Goal: Obtain resource: Download file/media

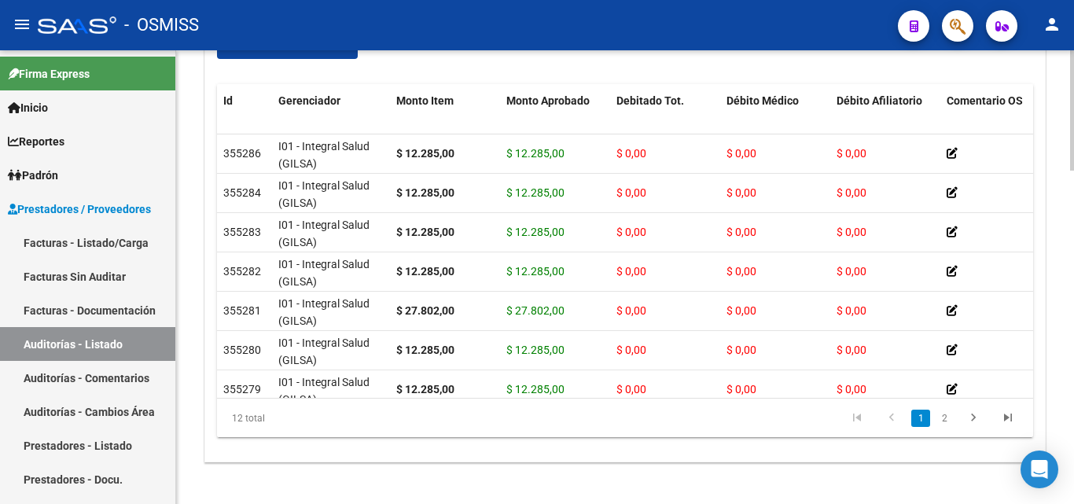
scroll to position [1203, 0]
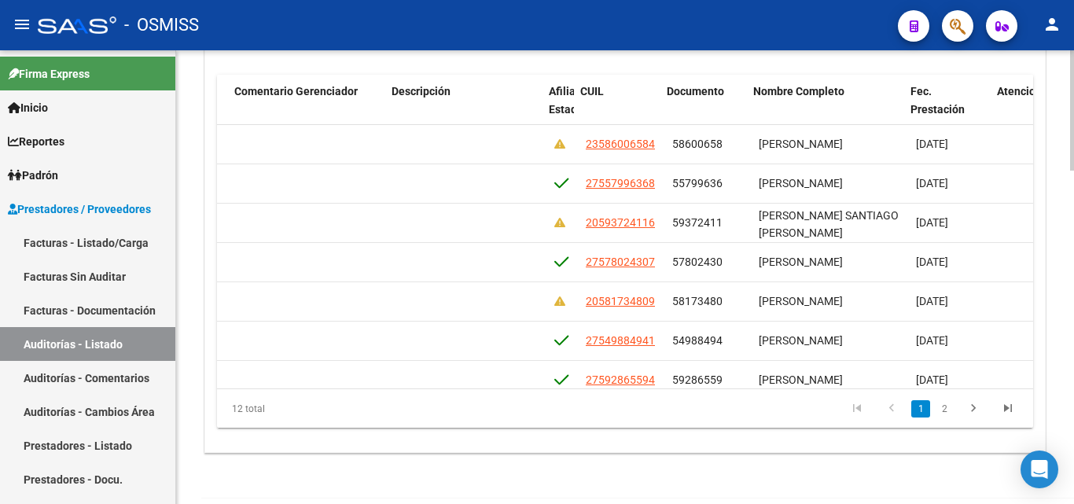
scroll to position [0, 1027]
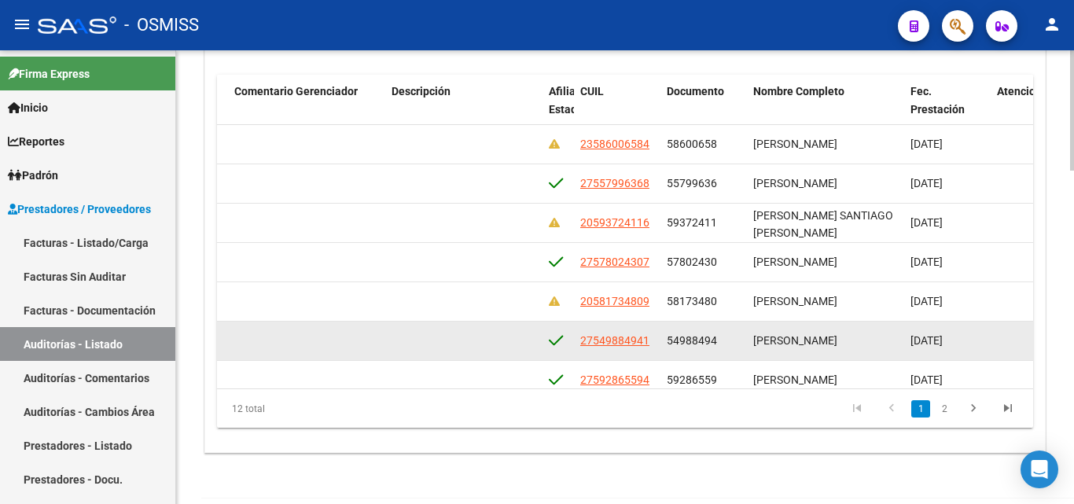
drag, startPoint x: 669, startPoint y: 338, endPoint x: 717, endPoint y: 337, distance: 48.8
click at [717, 337] on div "54988494" at bounding box center [704, 341] width 74 height 18
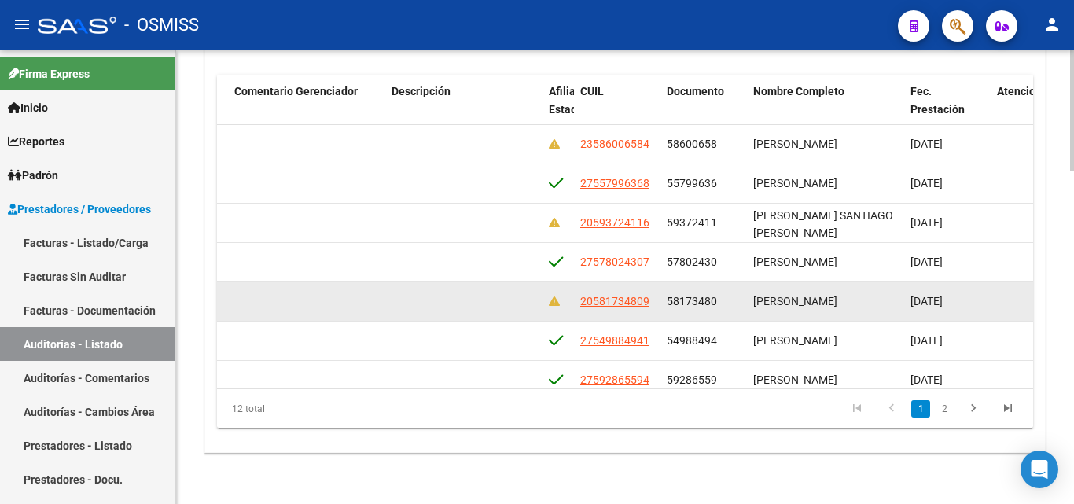
copy span "54988494"
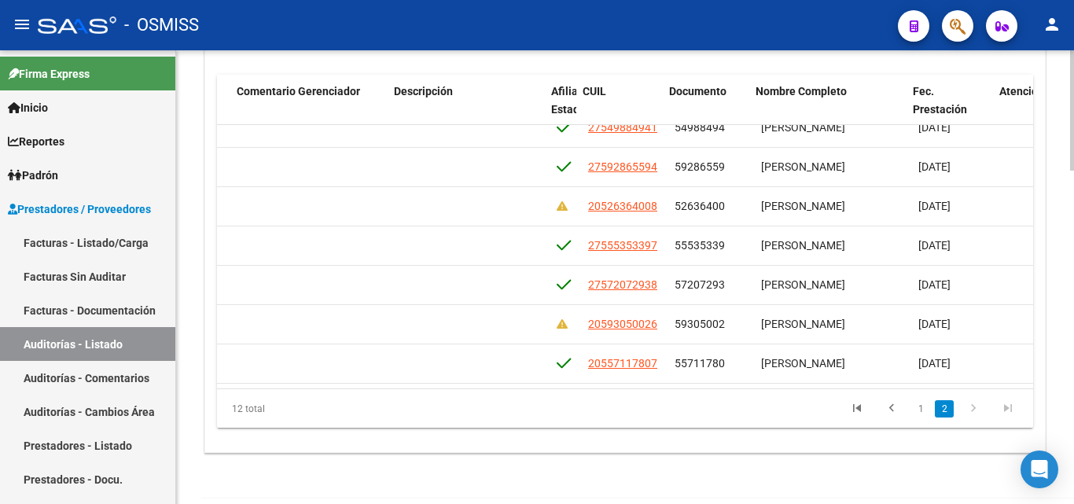
scroll to position [220, 1025]
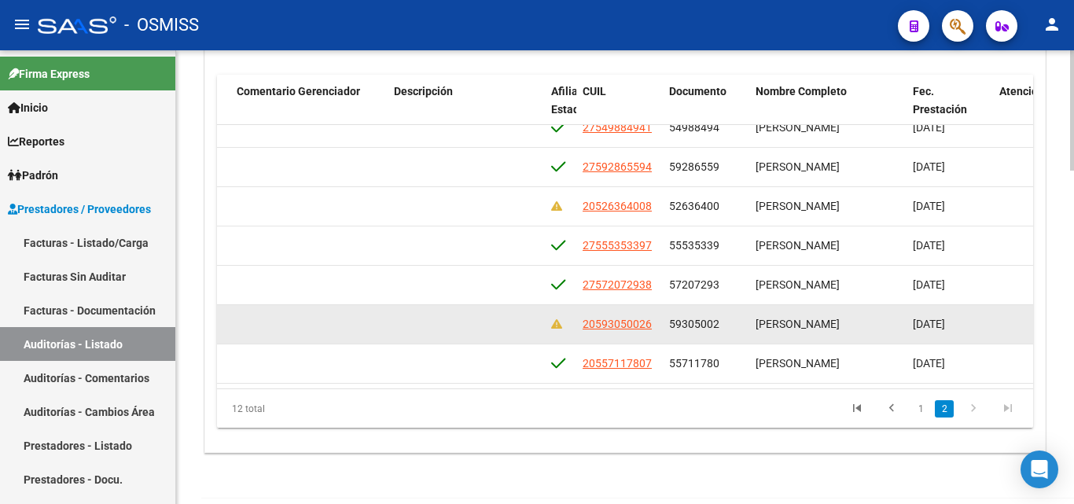
drag, startPoint x: 669, startPoint y: 315, endPoint x: 731, endPoint y: 325, distance: 63.7
click at [731, 325] on datatable-body-cell "59305002" at bounding box center [706, 324] width 87 height 39
copy span "59305002"
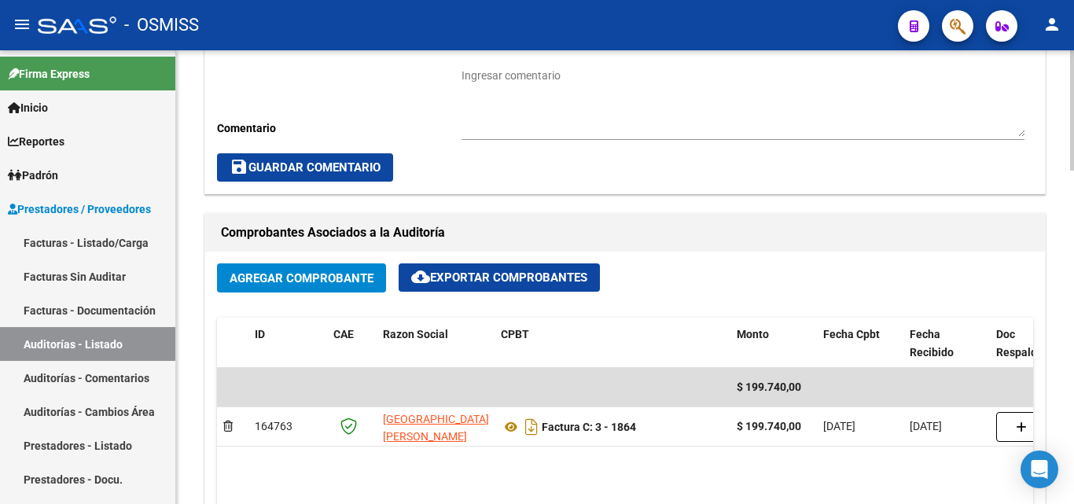
scroll to position [611, 0]
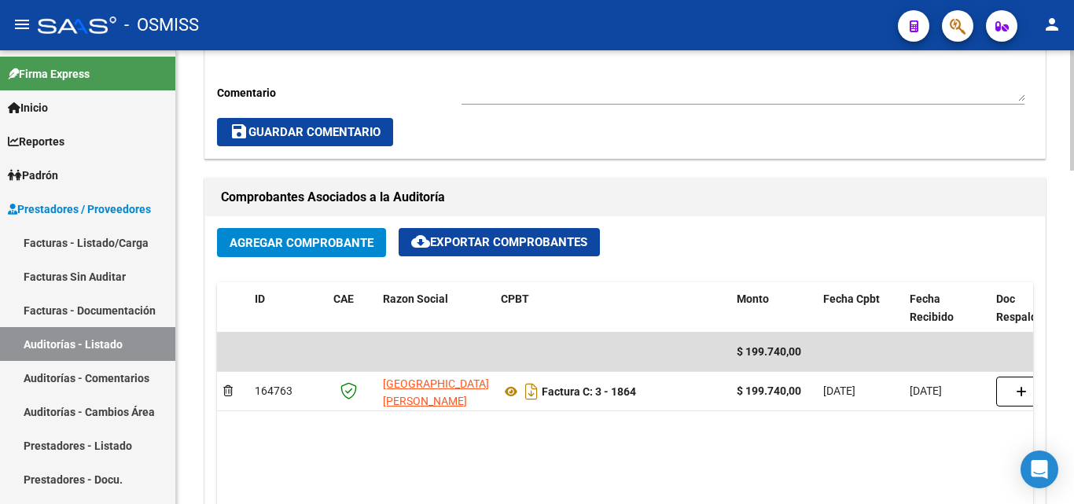
click at [1035, 234] on div "arrow_back Editar 20243 cloud_download Generar informe ESTA AUDITORÍA ESTÁ ABIE…" at bounding box center [627, 297] width 902 height 1717
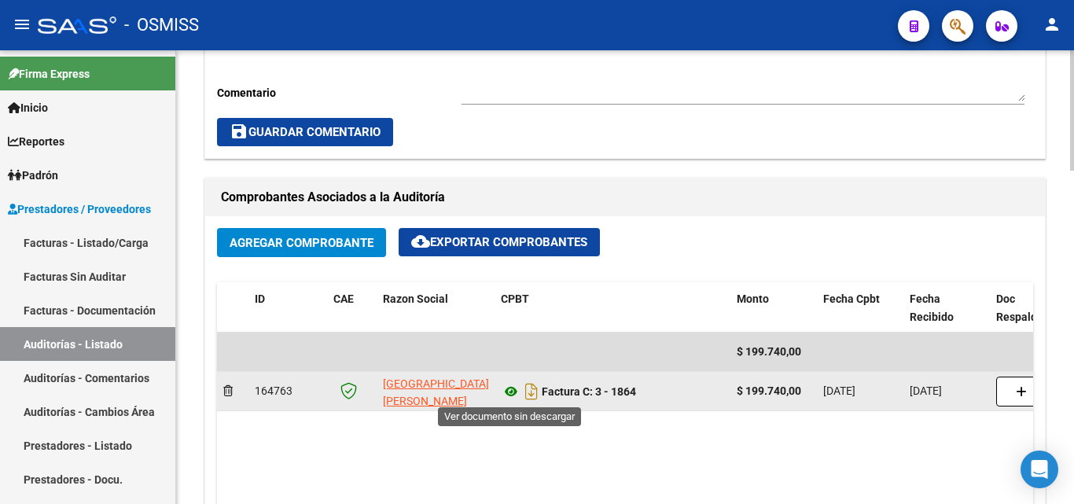
click at [515, 391] on icon at bounding box center [511, 391] width 20 height 19
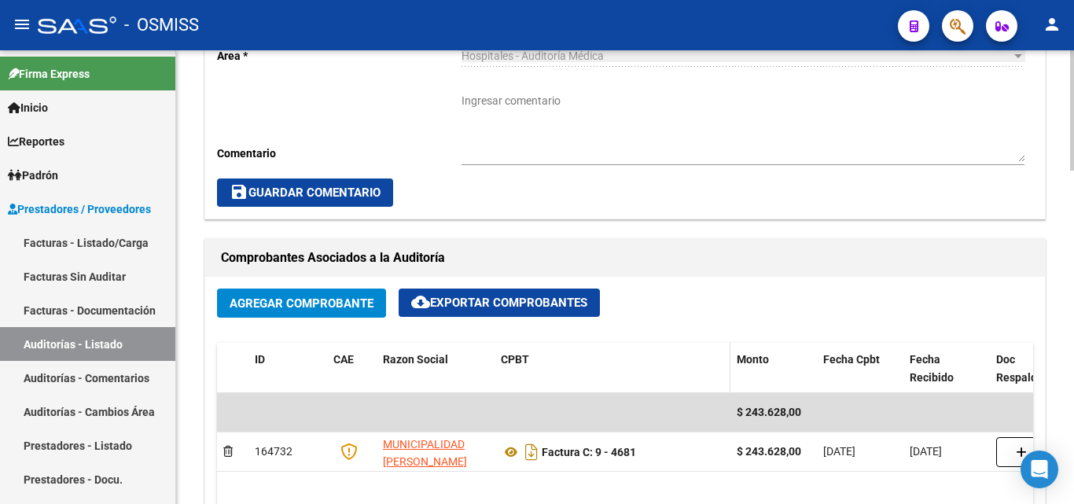
scroll to position [629, 0]
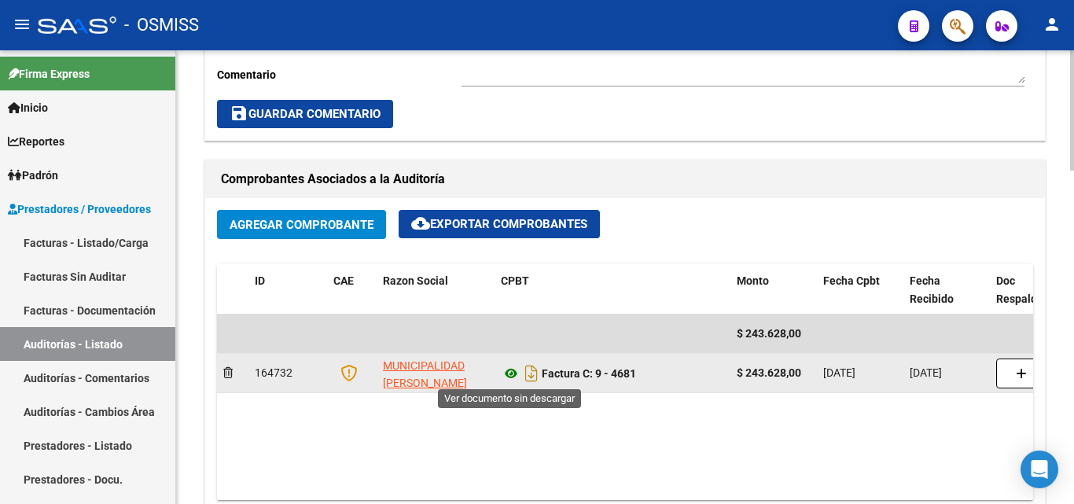
click at [509, 374] on icon at bounding box center [511, 373] width 20 height 19
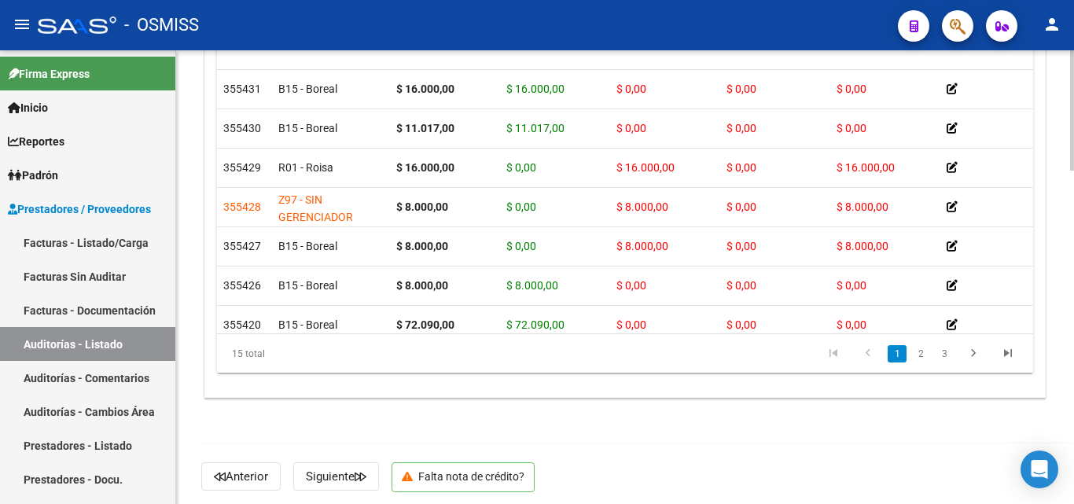
scroll to position [1263, 0]
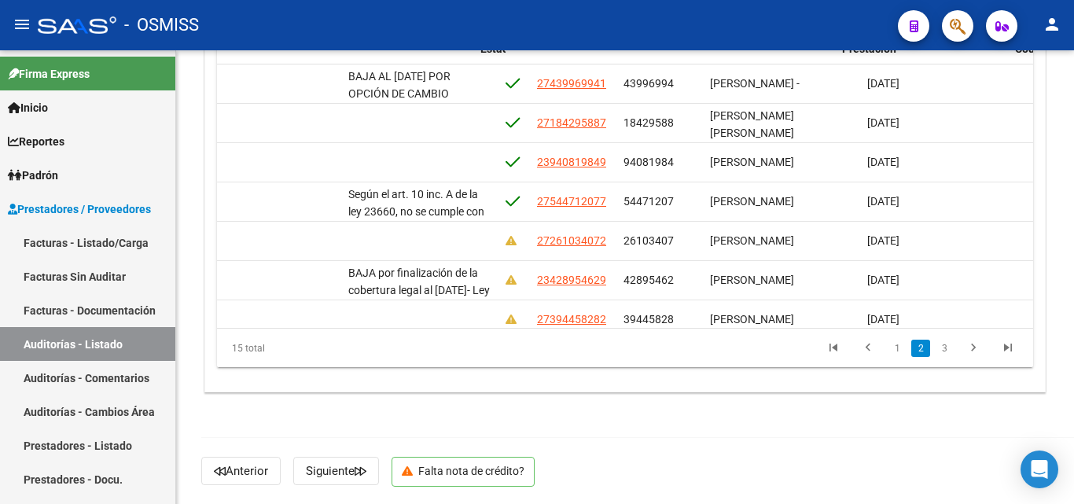
scroll to position [157, 1096]
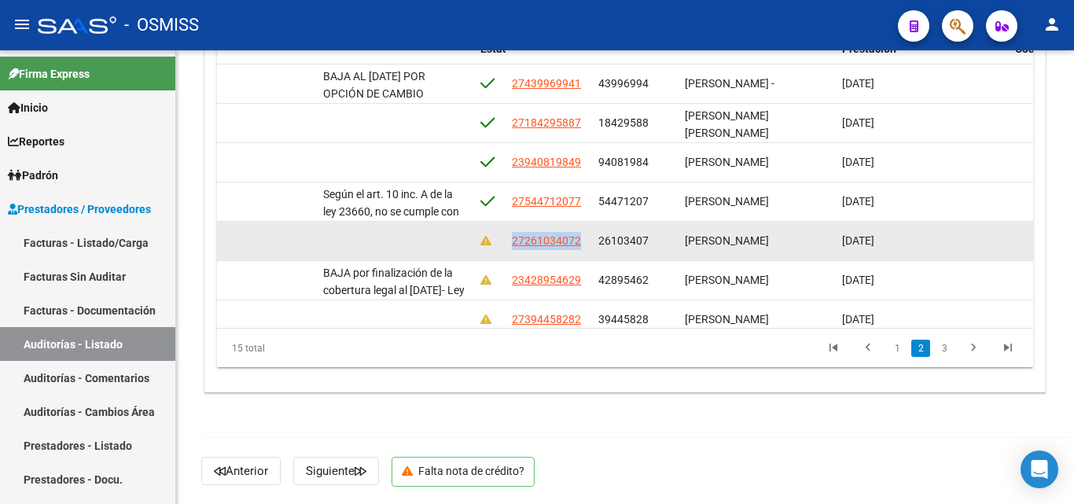
drag, startPoint x: 510, startPoint y: 240, endPoint x: 584, endPoint y: 242, distance: 74.0
click at [584, 242] on datatable-body-cell "27261034072" at bounding box center [549, 241] width 87 height 39
copy span "27261034072"
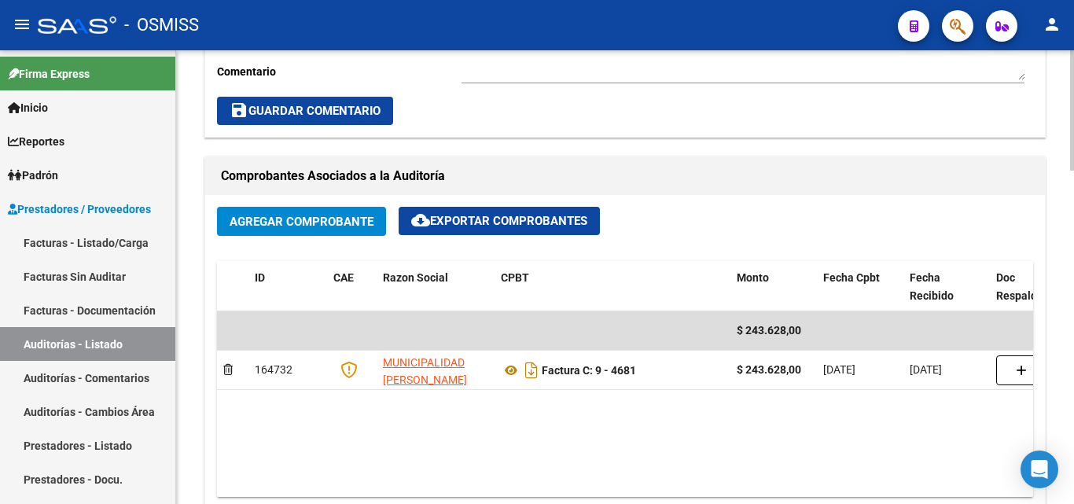
scroll to position [623, 0]
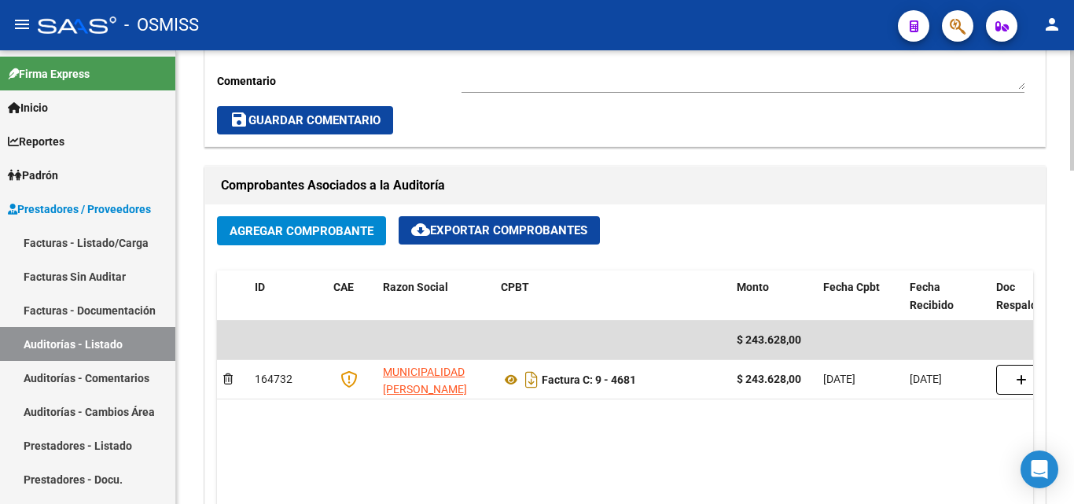
click at [1074, 257] on div at bounding box center [1072, 275] width 4 height 120
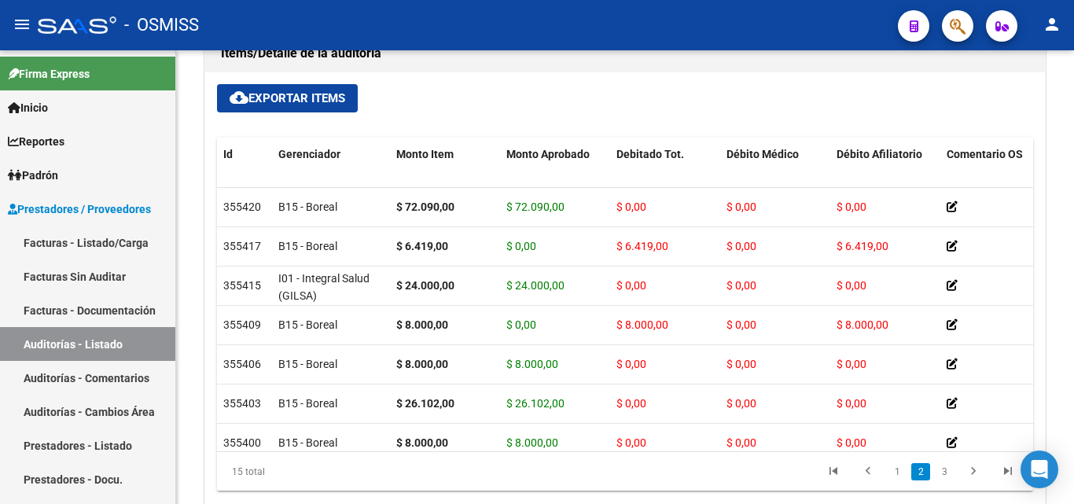
scroll to position [1145, 0]
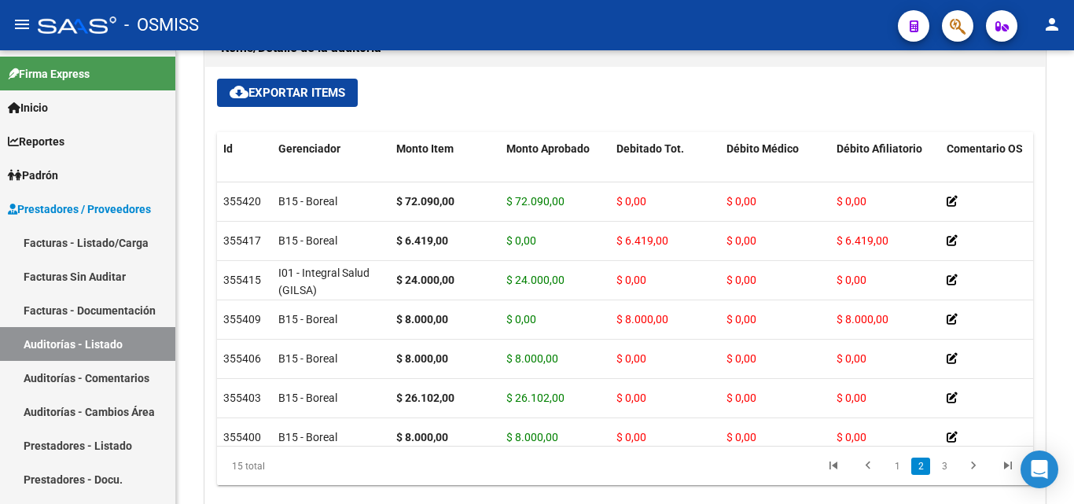
click at [1074, 364] on div at bounding box center [1072, 413] width 4 height 120
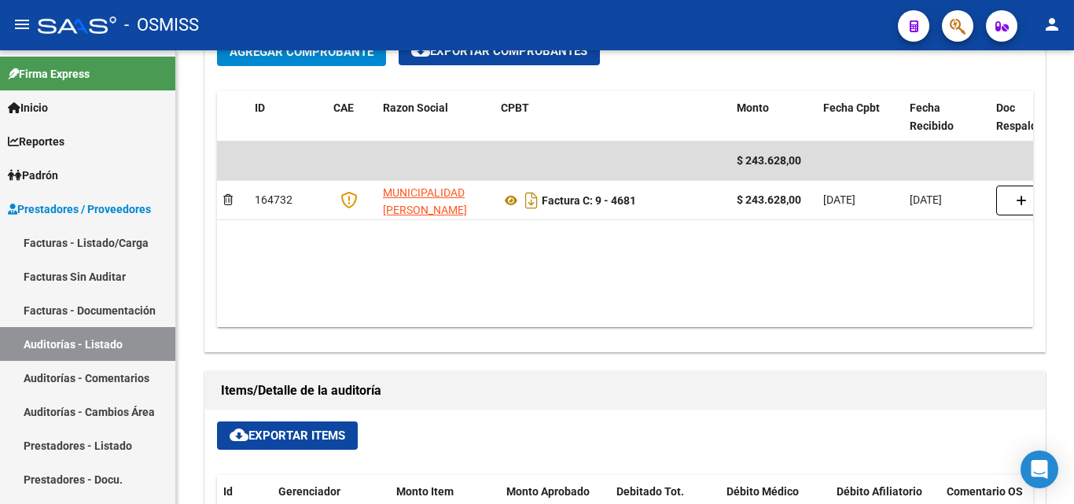
scroll to position [752, 0]
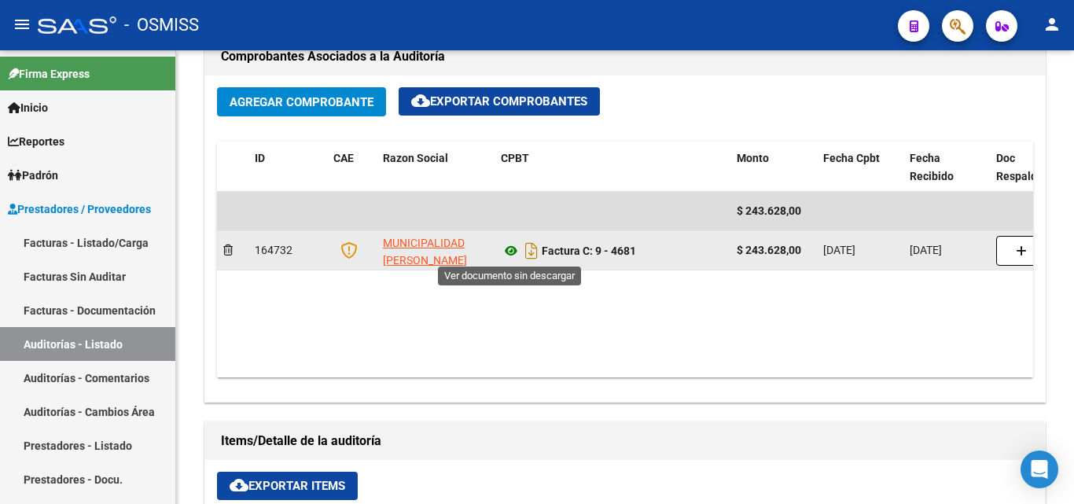
click at [503, 250] on icon at bounding box center [511, 250] width 20 height 19
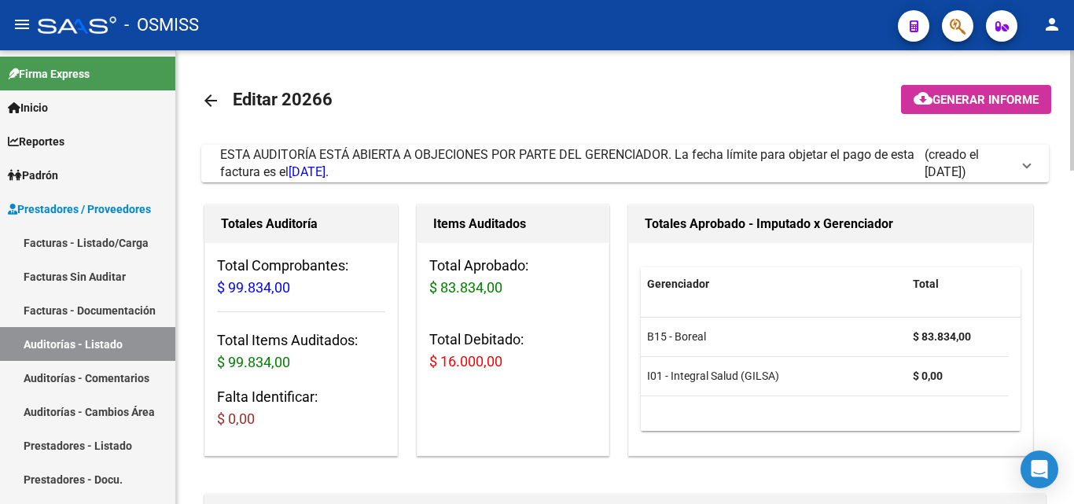
click at [219, 93] on mat-icon "arrow_back" at bounding box center [210, 100] width 19 height 19
drag, startPoint x: 208, startPoint y: 99, endPoint x: 241, endPoint y: 106, distance: 33.8
click at [208, 99] on mat-icon "arrow_back" at bounding box center [210, 100] width 19 height 19
click at [209, 94] on mat-icon "arrow_back" at bounding box center [210, 100] width 19 height 19
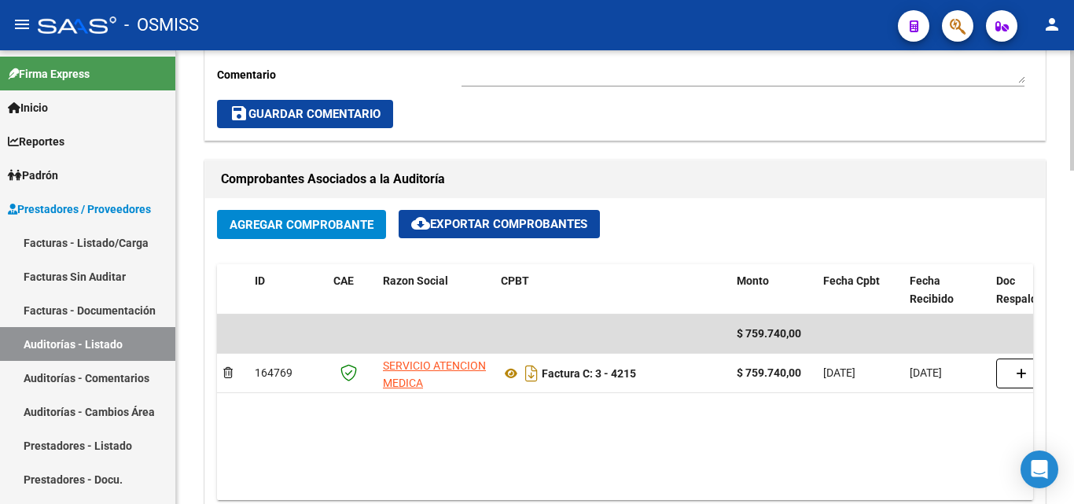
scroll to position [708, 0]
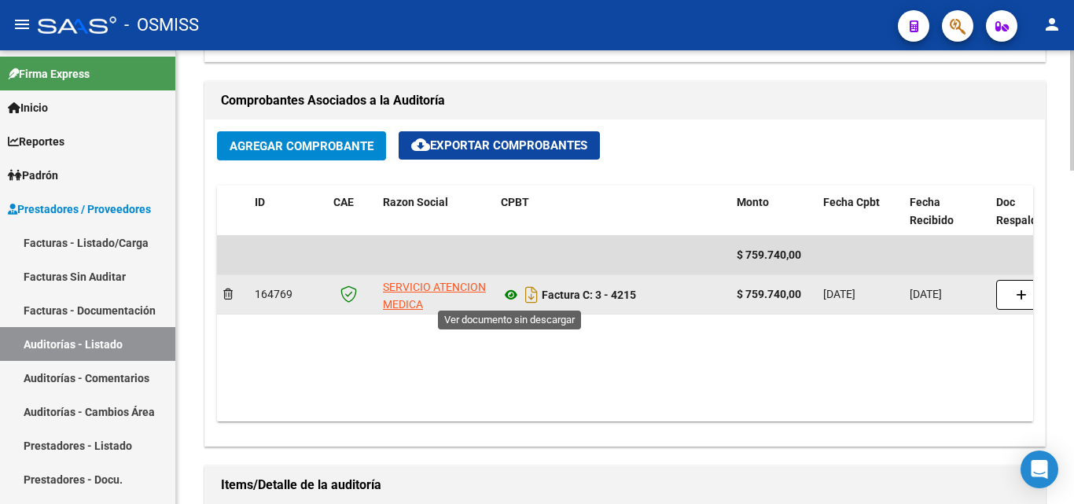
click at [507, 296] on icon at bounding box center [511, 295] width 20 height 19
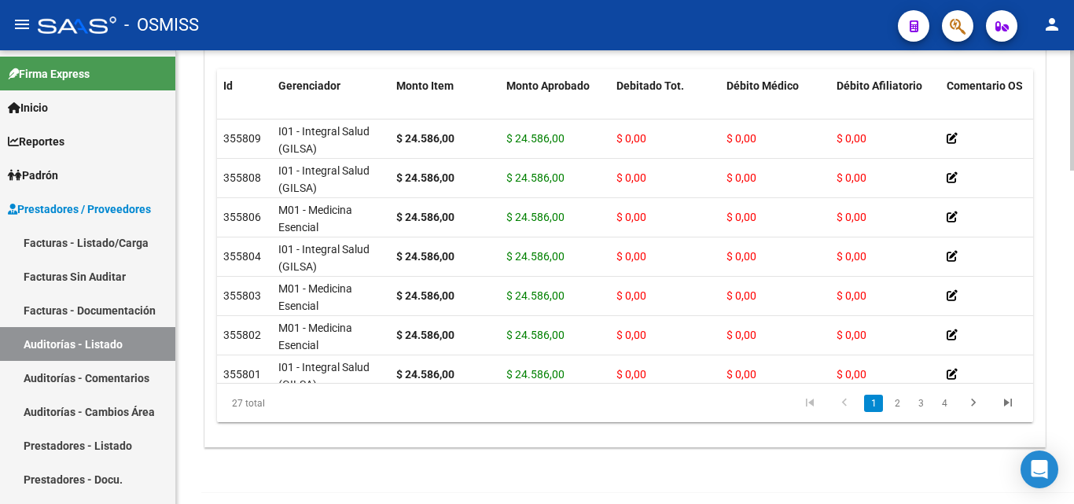
scroll to position [1226, 0]
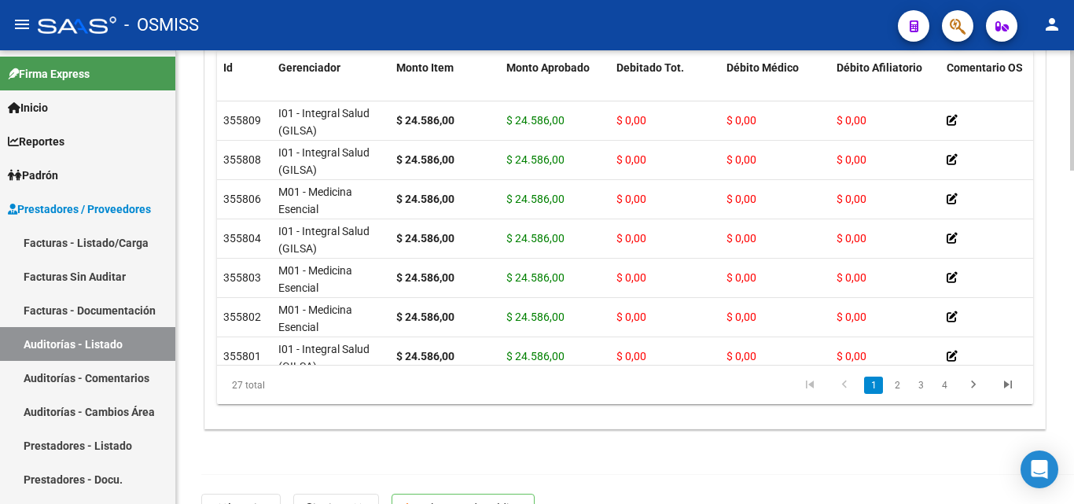
click at [1072, 393] on div at bounding box center [1072, 434] width 4 height 120
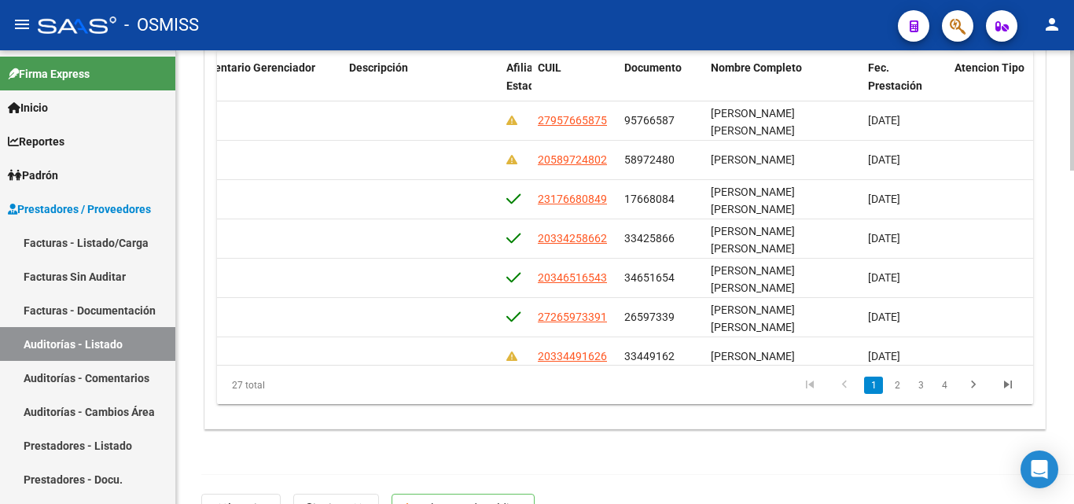
scroll to position [0, 1082]
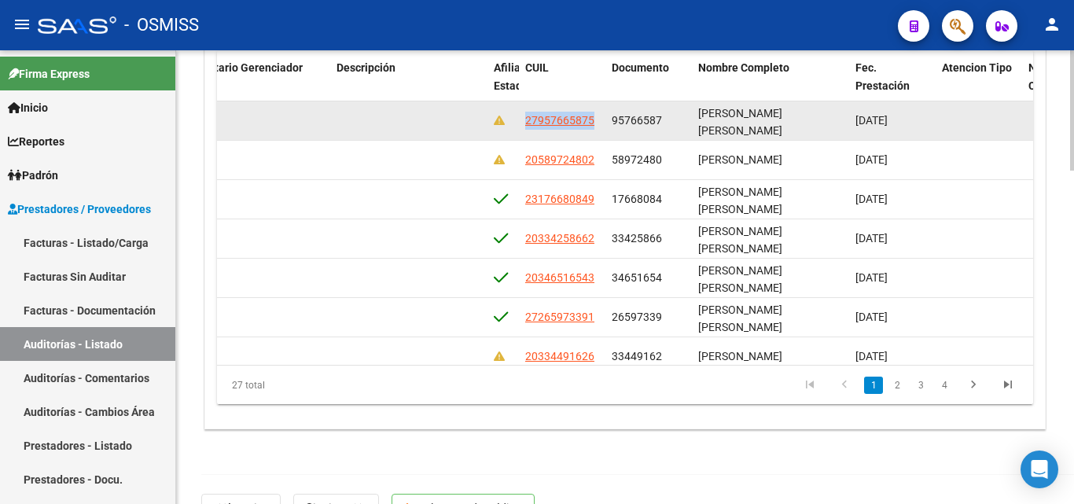
drag, startPoint x: 526, startPoint y: 119, endPoint x: 597, endPoint y: 125, distance: 71.1
click at [597, 125] on div "27957665875" at bounding box center [562, 121] width 74 height 18
copy span "27957665875"
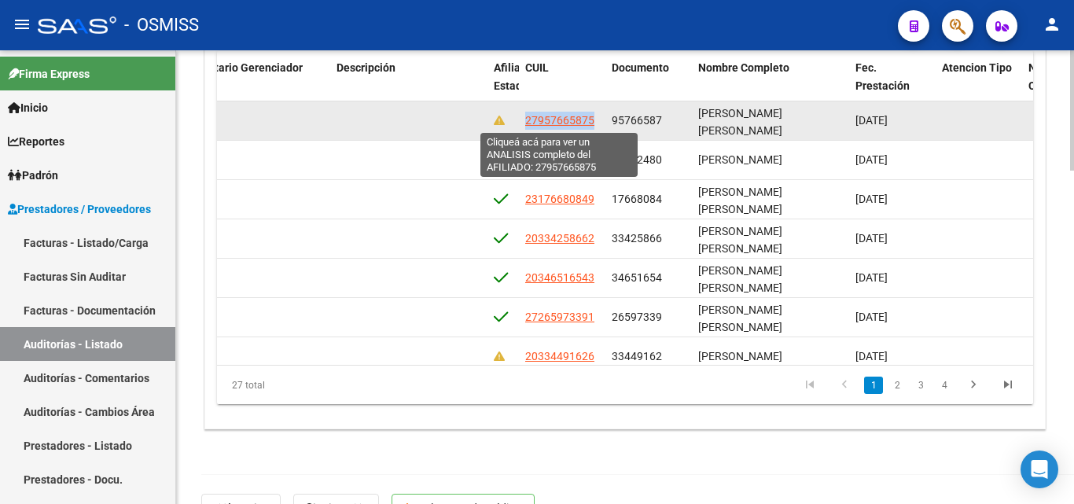
click at [527, 124] on span "27957665875" at bounding box center [559, 120] width 69 height 13
copy span "27957665875"
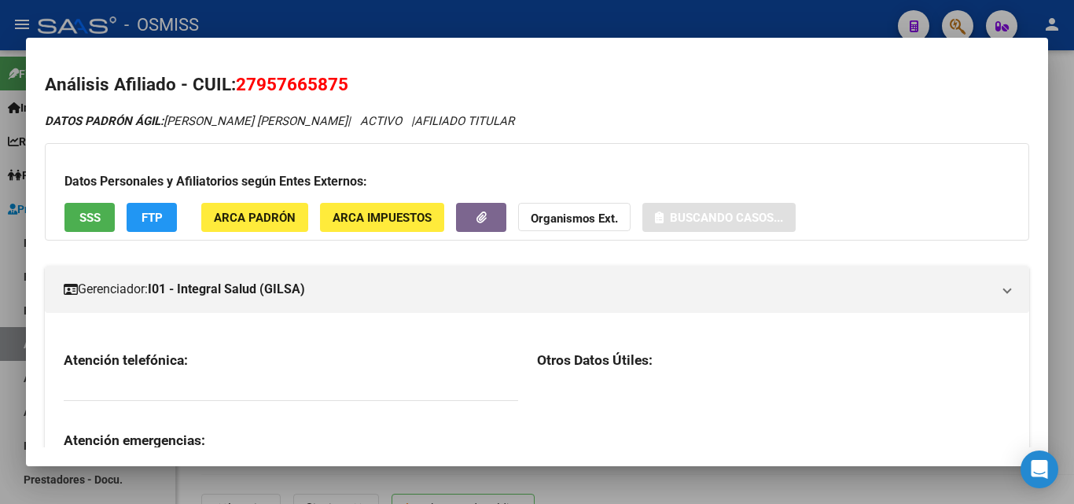
click at [514, 28] on div at bounding box center [537, 252] width 1074 height 504
